Goal: Find specific page/section: Find specific page/section

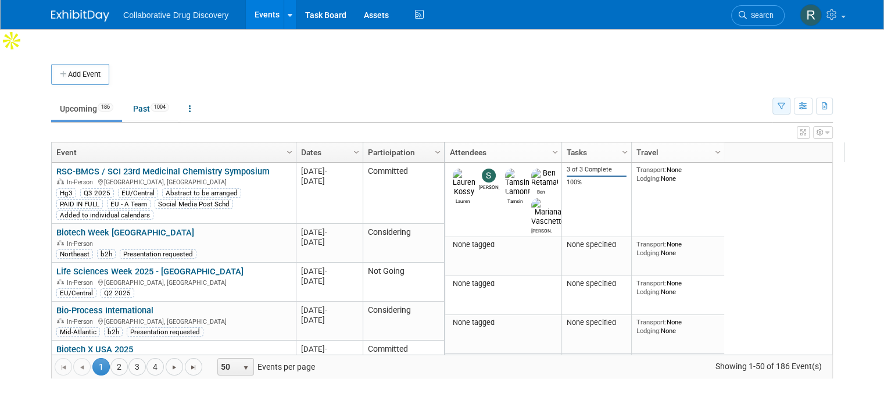
click at [785, 103] on icon "button" at bounding box center [782, 107] width 8 height 8
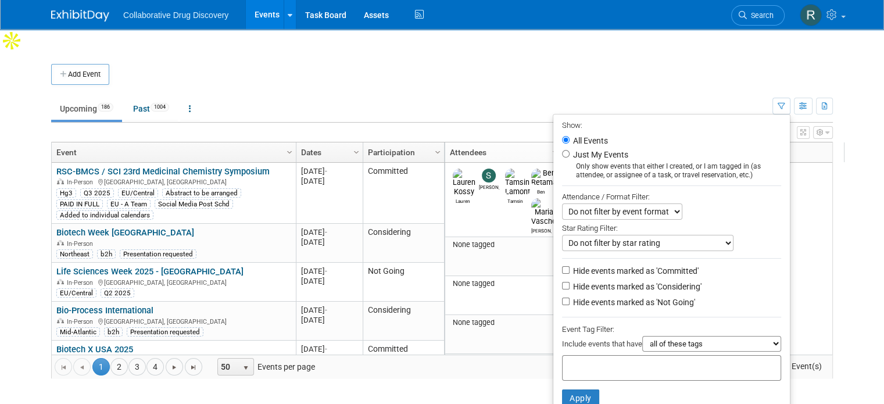
click at [648, 355] on div at bounding box center [671, 368] width 219 height 26
type input "eu"
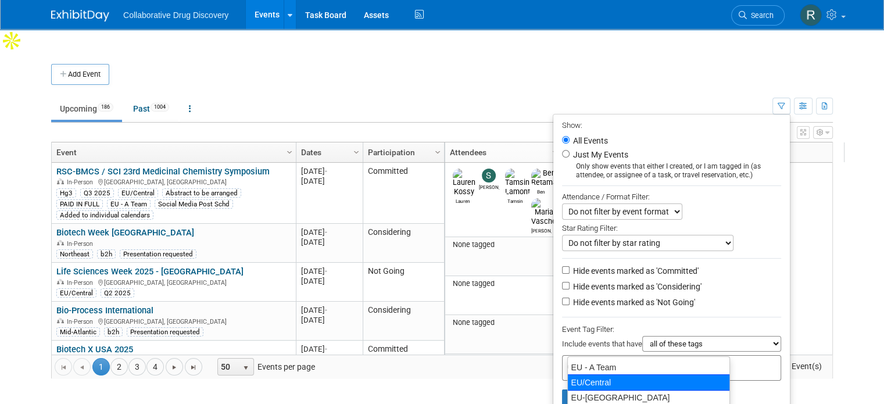
click at [651, 383] on div "EU/Central" at bounding box center [648, 382] width 163 height 16
type input "EU/Central"
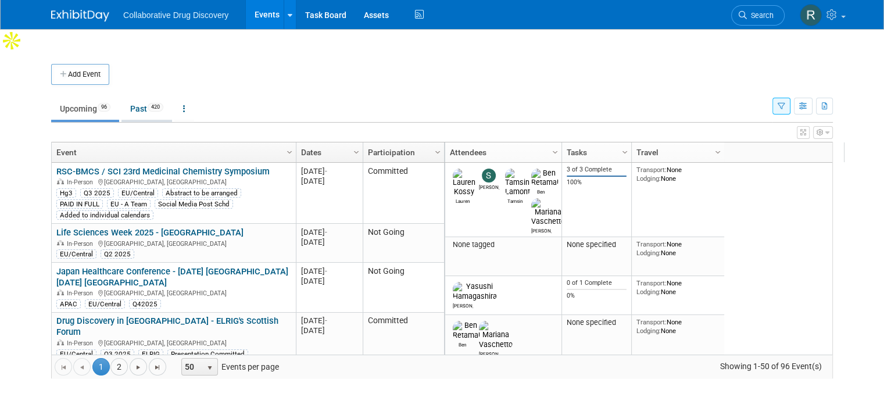
click at [127, 98] on link "Past 420" at bounding box center [147, 109] width 51 height 22
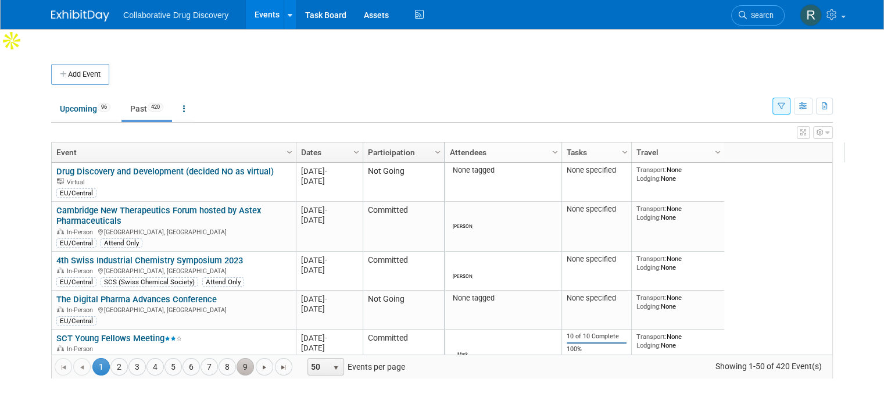
click at [237, 358] on link "9" at bounding box center [245, 366] width 17 height 17
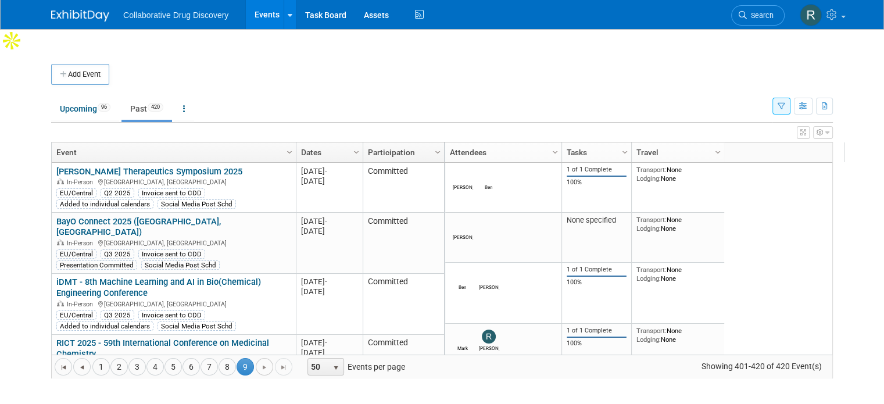
click at [260, 363] on span "Go to the next page" at bounding box center [264, 367] width 9 height 9
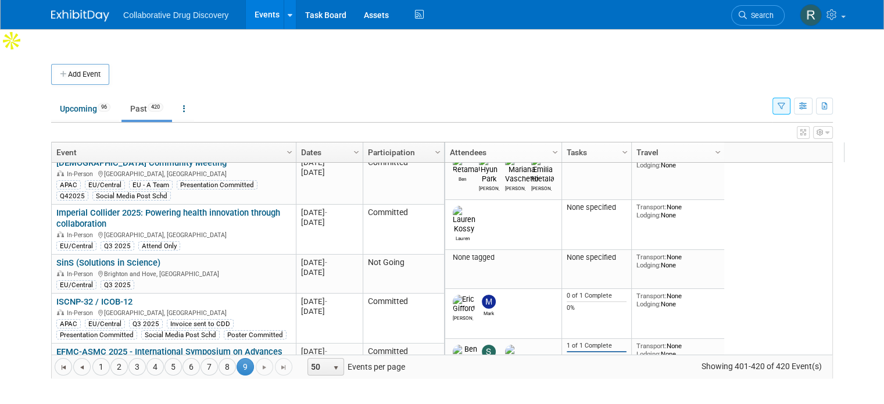
scroll to position [416, 0]
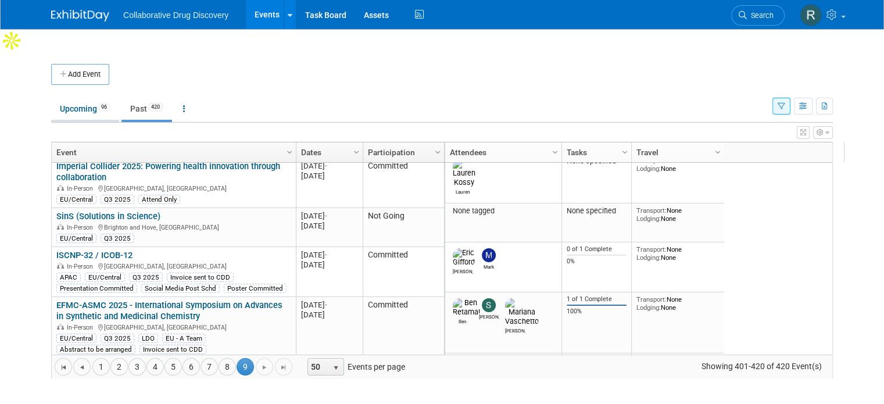
click at [70, 98] on link "Upcoming 96" at bounding box center [85, 109] width 68 height 22
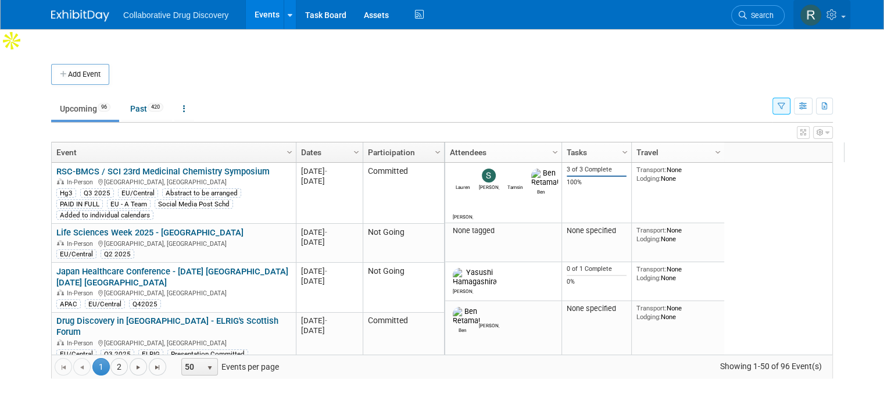
click at [851, 18] on link at bounding box center [822, 14] width 57 height 29
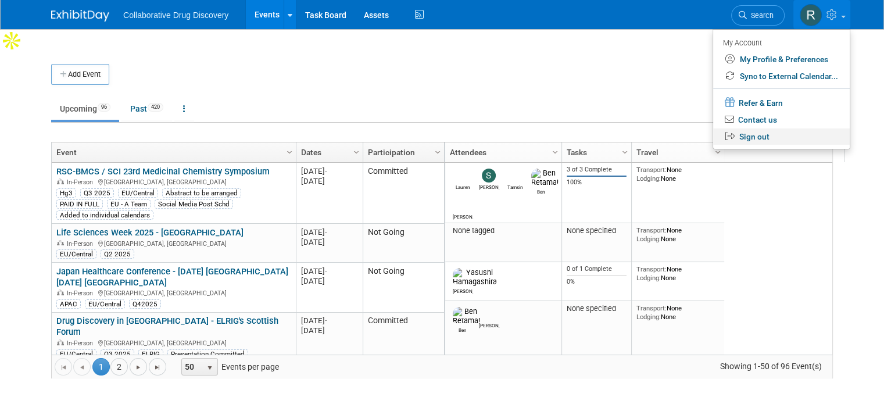
click at [772, 138] on link "Sign out" at bounding box center [781, 136] width 137 height 17
